Goal: Find specific page/section: Find specific page/section

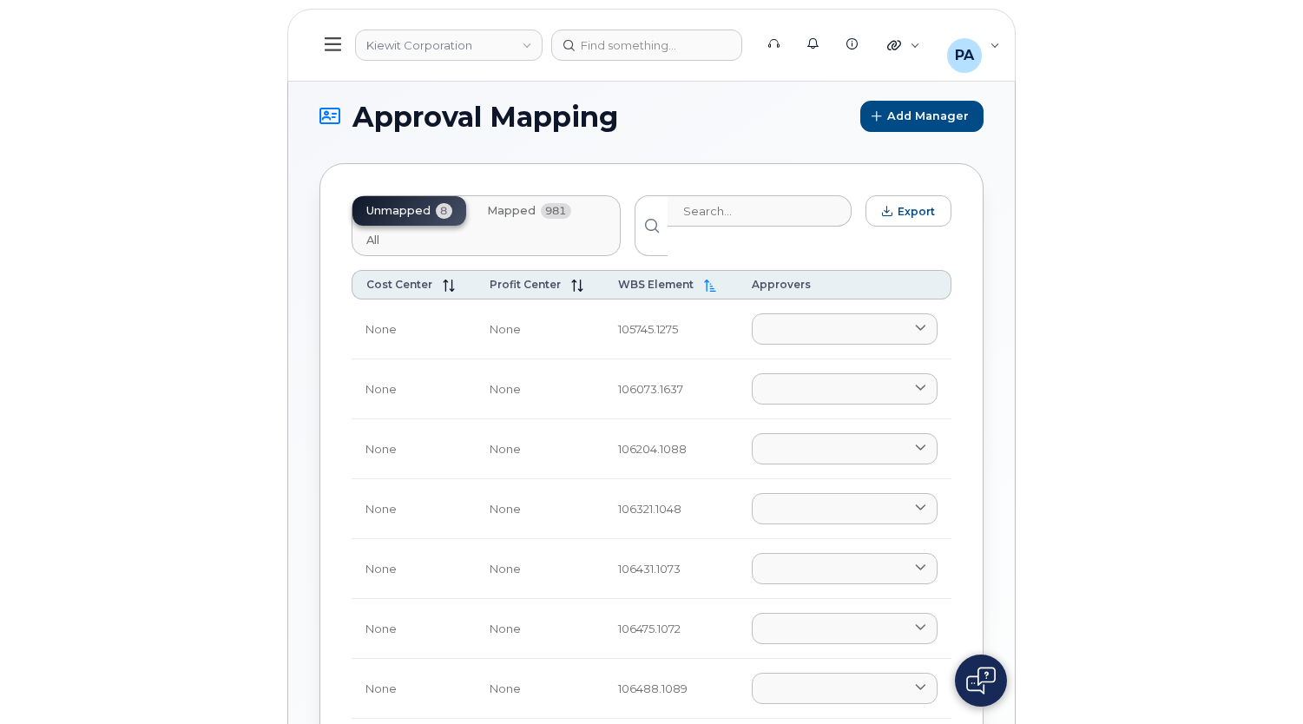
scroll to position [72, 0]
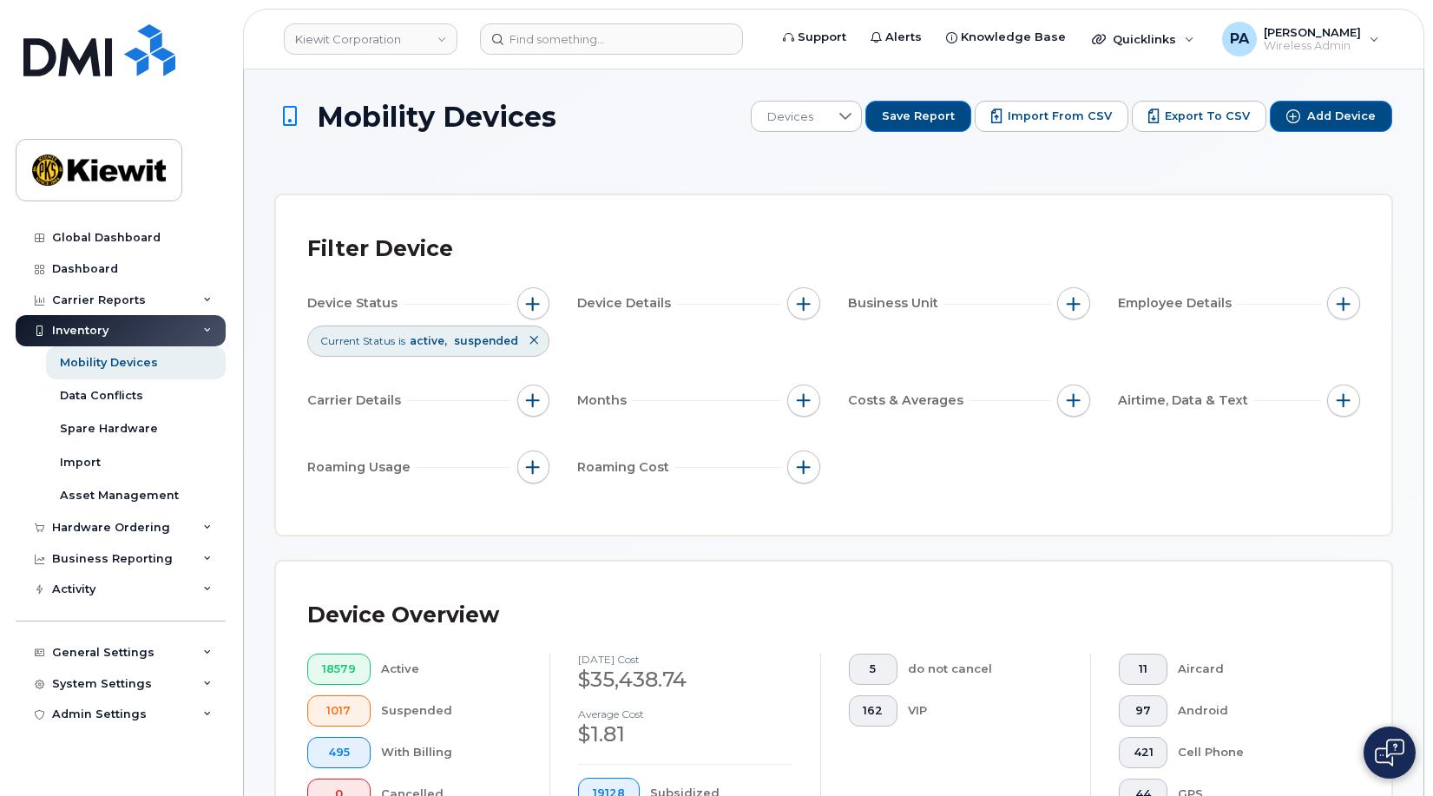
scroll to position [500, 0]
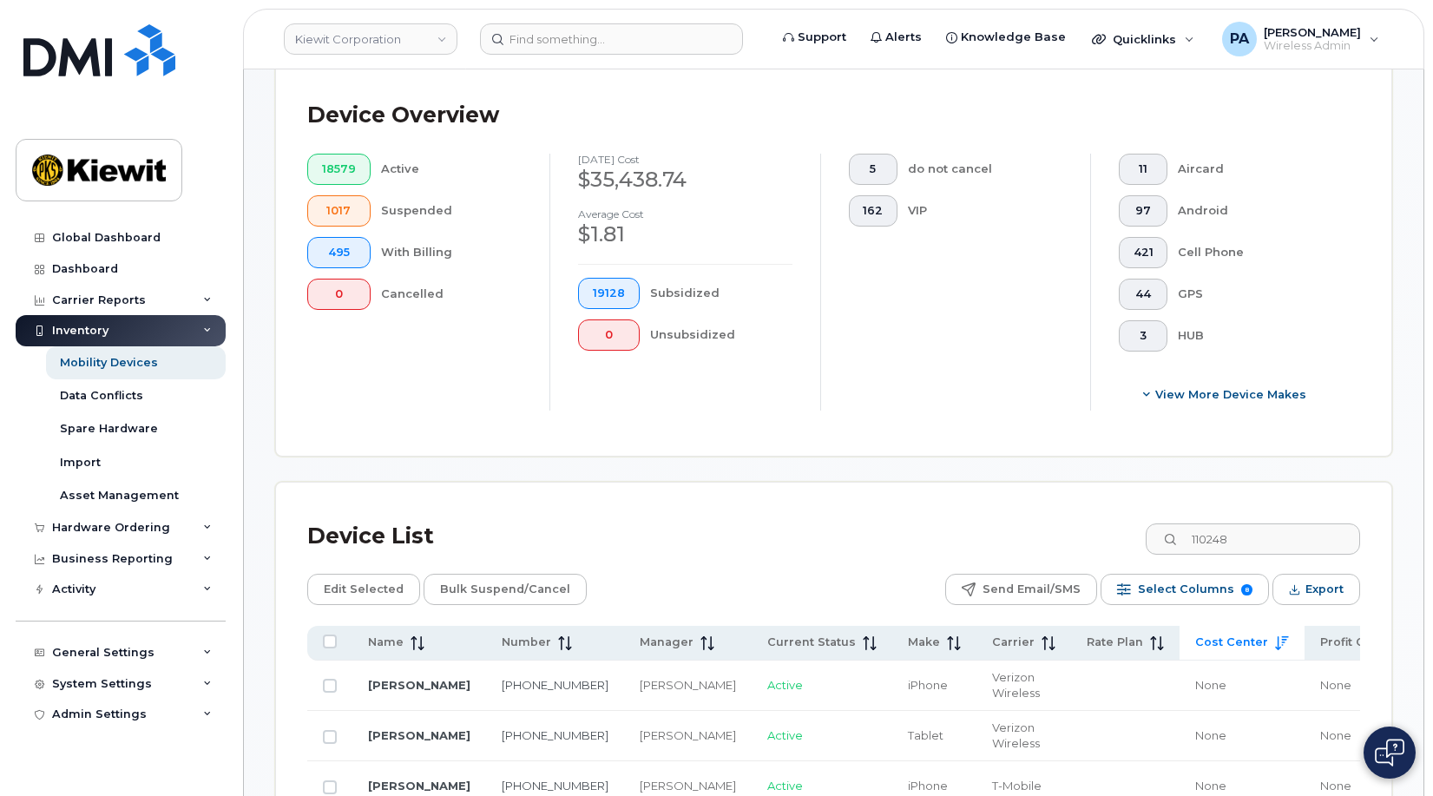
click at [391, 370] on div "18579 Active 1017 Suspended 495 With Billing 0 Cancelled" at bounding box center [414, 282] width 270 height 257
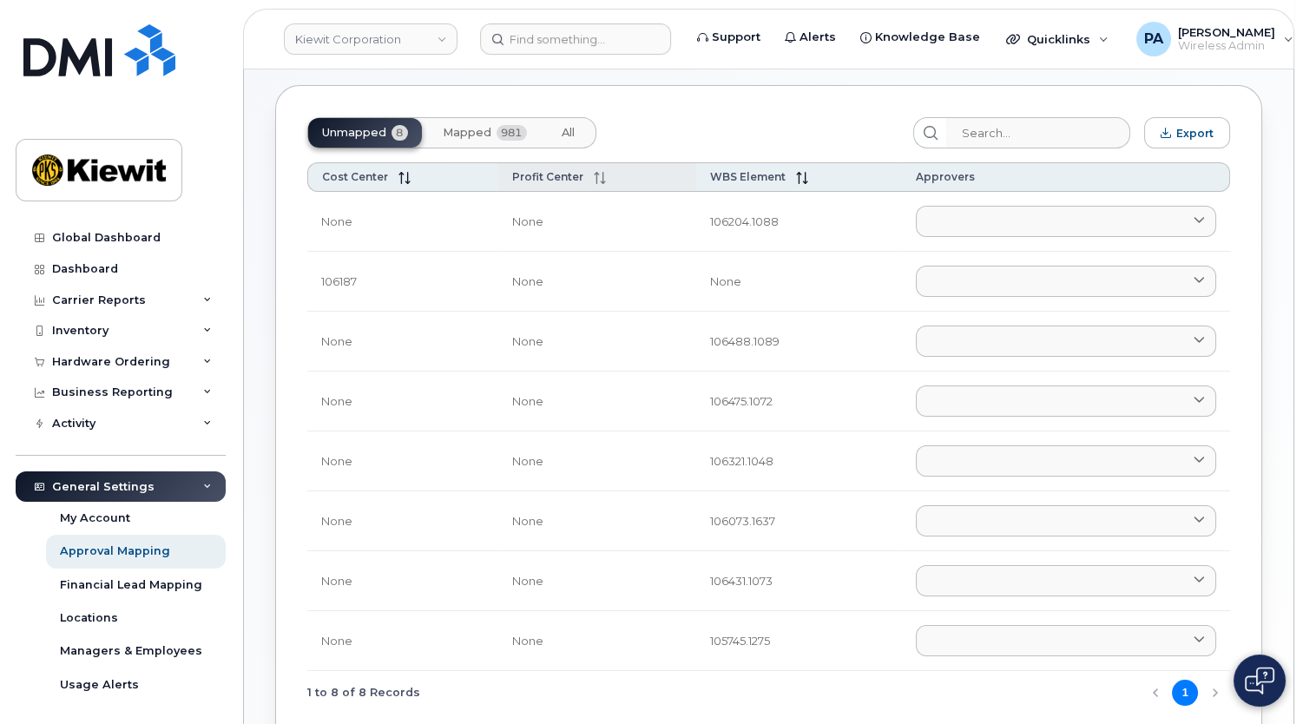
scroll to position [157, 0]
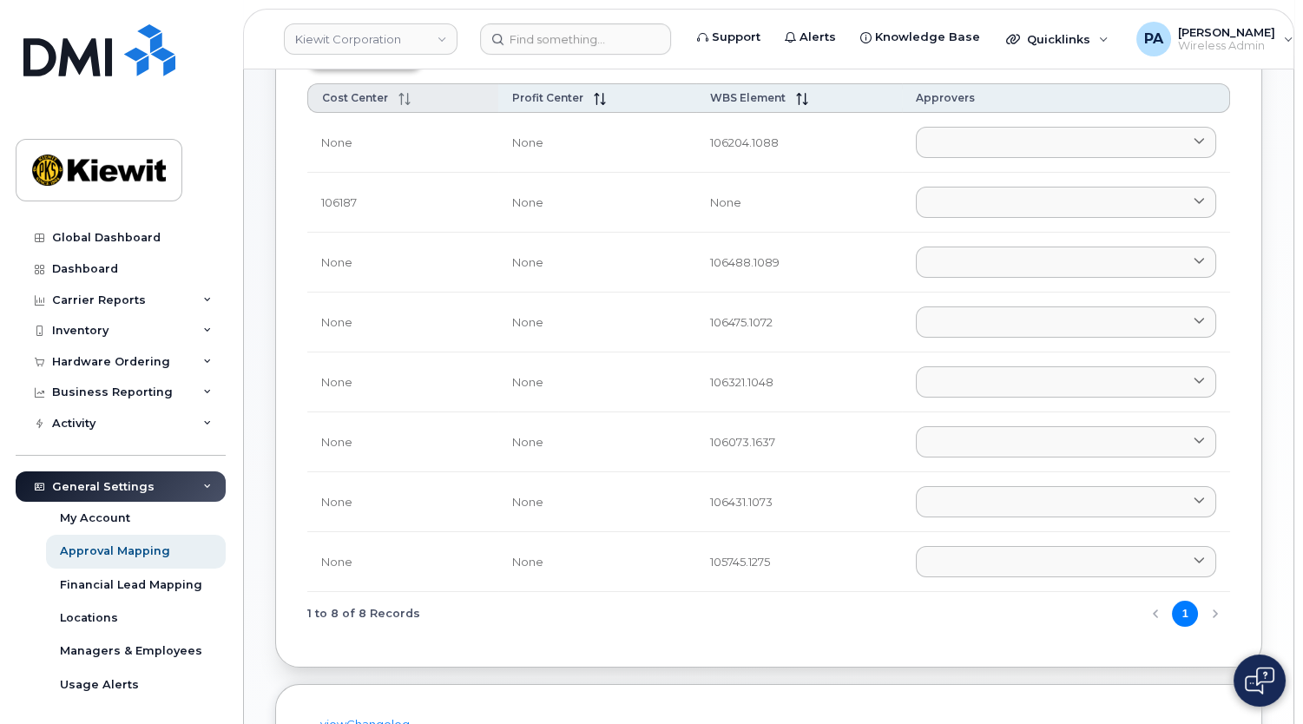
click at [337, 91] on span "Cost Center" at bounding box center [355, 97] width 66 height 13
